Goal: Information Seeking & Learning: Learn about a topic

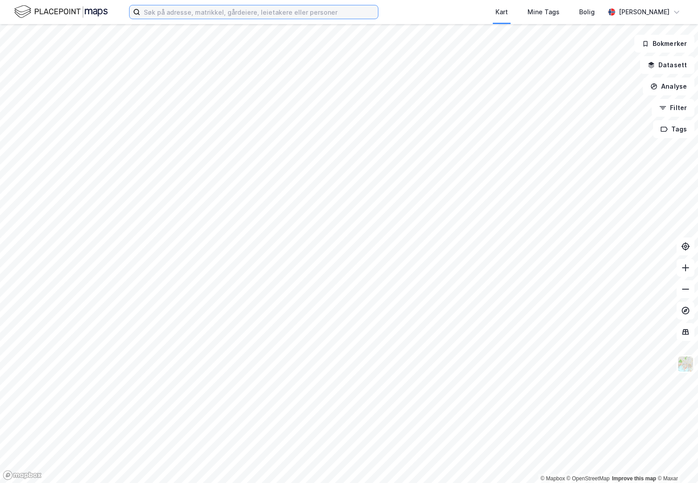
click at [189, 12] on input at bounding box center [259, 11] width 238 height 13
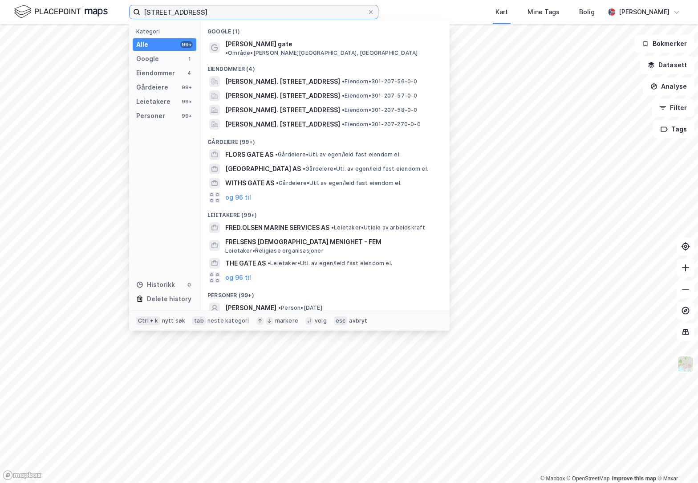
type input "[STREET_ADDRESS]"
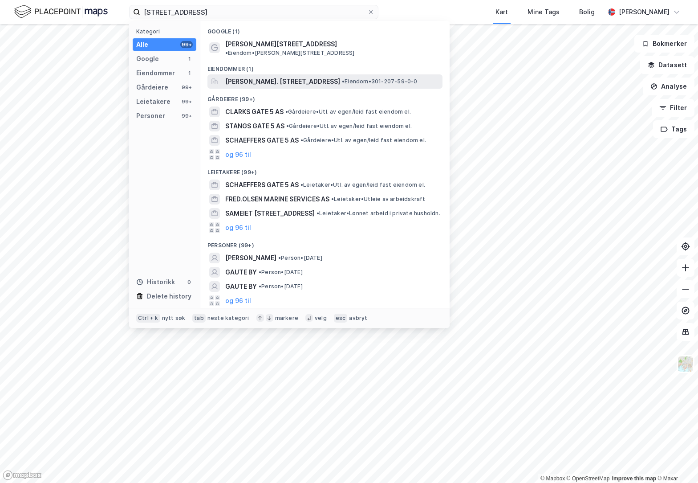
click at [262, 76] on span "[PERSON_NAME]. [STREET_ADDRESS]" at bounding box center [282, 81] width 115 height 11
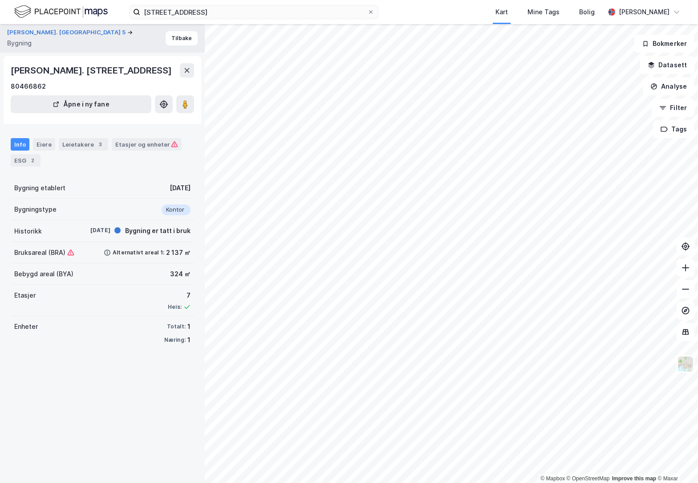
click at [188, 49] on div "[PERSON_NAME]. Olsens Gate 5 Bygning Tilbake" at bounding box center [102, 38] width 205 height 28
click at [178, 41] on button "Tilbake" at bounding box center [182, 38] width 32 height 14
